Goal: Information Seeking & Learning: Learn about a topic

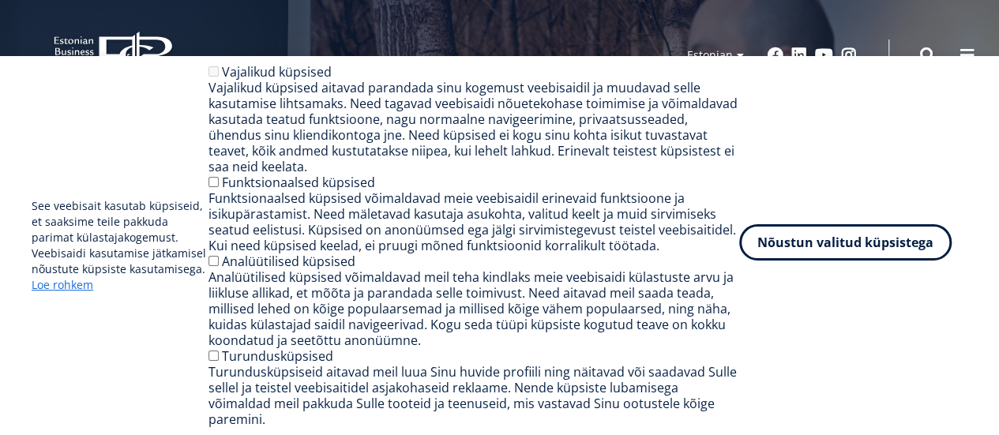
click at [799, 257] on button "Nõustun valitud küpsistega" at bounding box center [845, 242] width 212 height 36
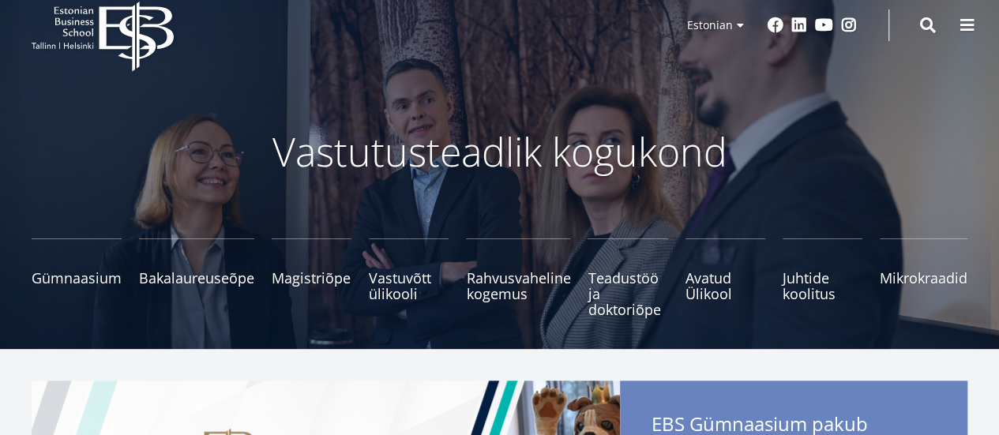
scroll to position [36, 0]
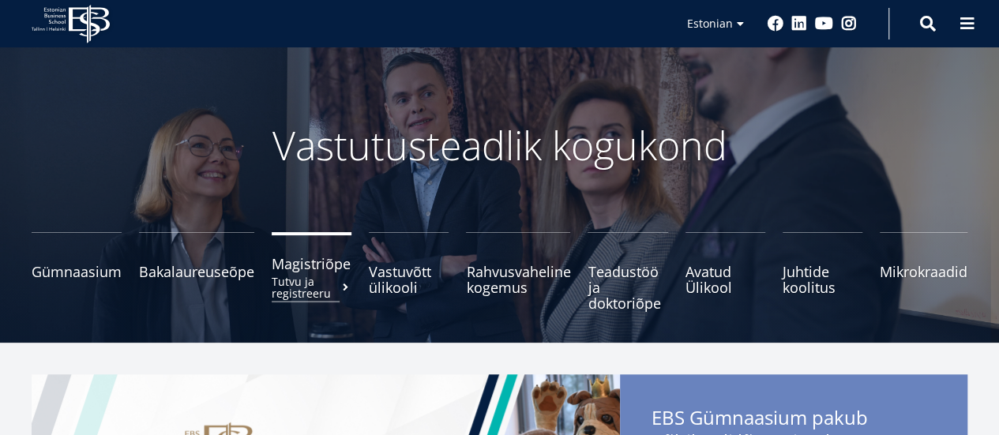
click at [324, 268] on span "Magistriõpe Tutvu ja registreeru" at bounding box center [312, 264] width 80 height 16
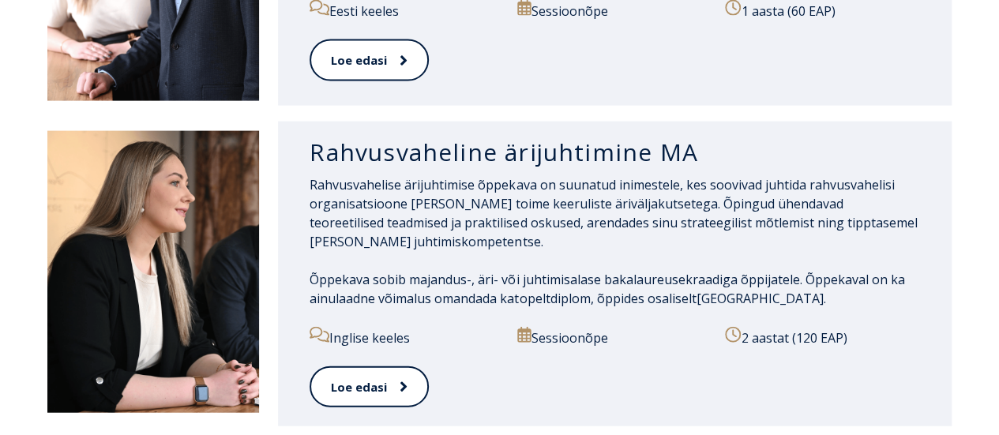
scroll to position [1665, 0]
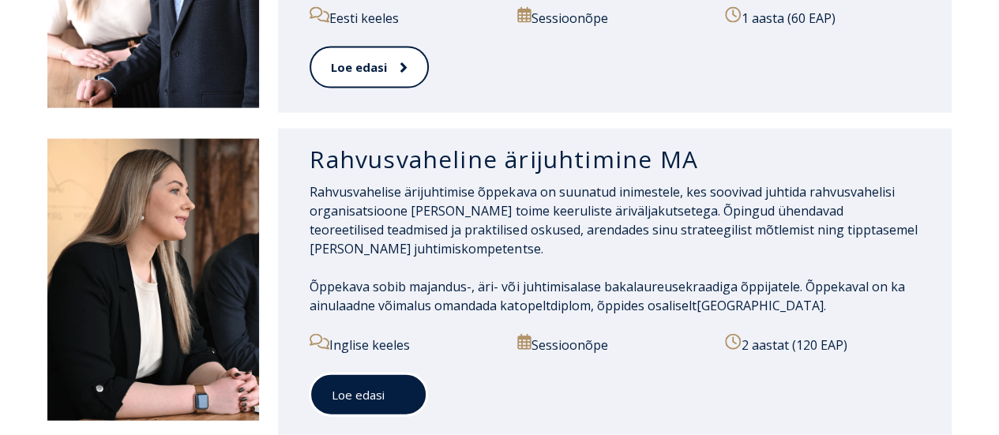
click at [382, 374] on link "Loe edasi" at bounding box center [369, 395] width 118 height 43
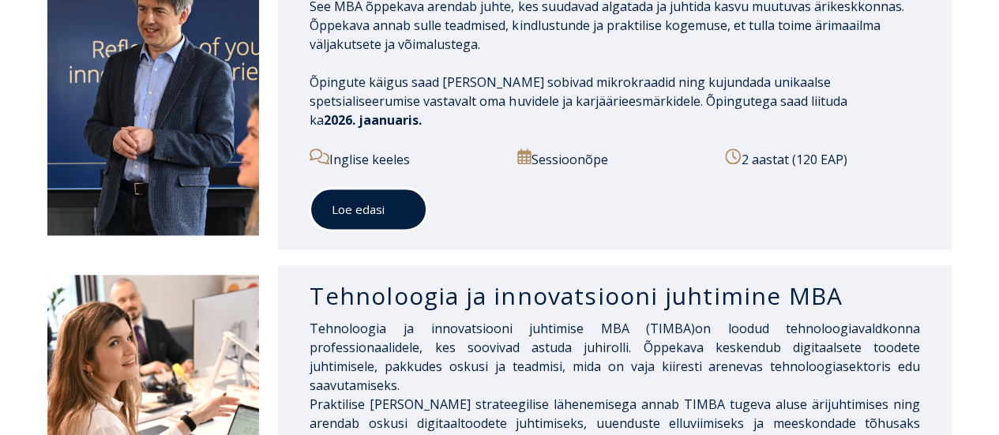
scroll to position [907, 0]
click at [361, 187] on link "Loe edasi" at bounding box center [369, 208] width 118 height 43
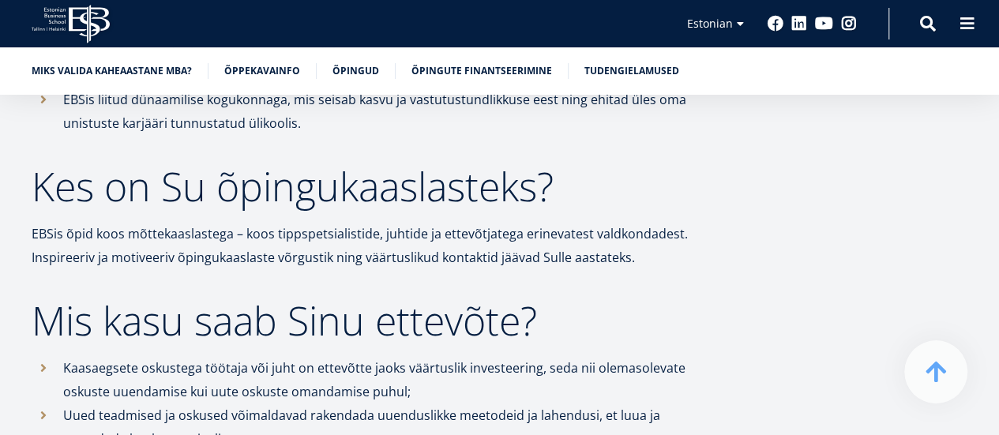
scroll to position [995, 0]
click at [361, 221] on p "EBSis õpid koos mõttekaaslastega – koos tippspetsialistide, juhtide ja ettevõtj…" at bounding box center [369, 244] width 675 height 47
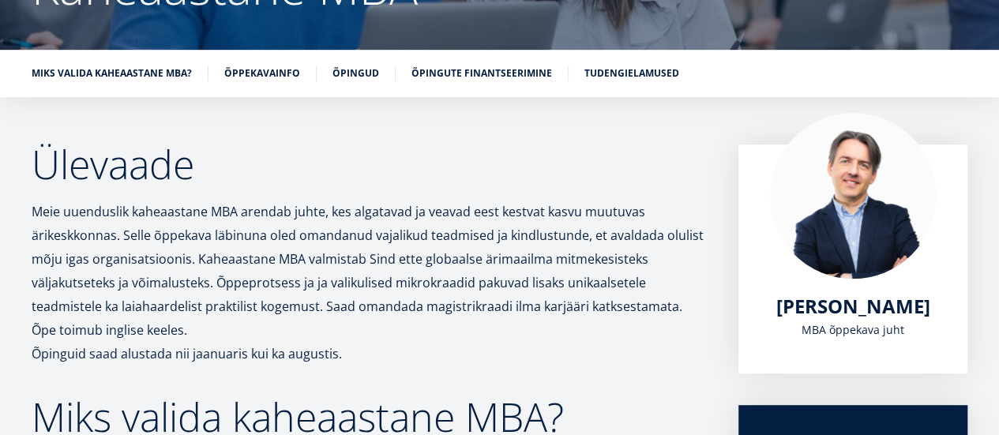
scroll to position [207, 0]
